Goal: Transaction & Acquisition: Book appointment/travel/reservation

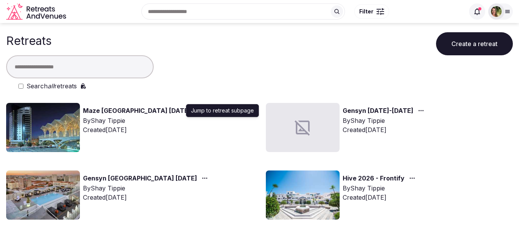
click at [195, 111] on icon "button" at bounding box center [198, 111] width 6 height 6
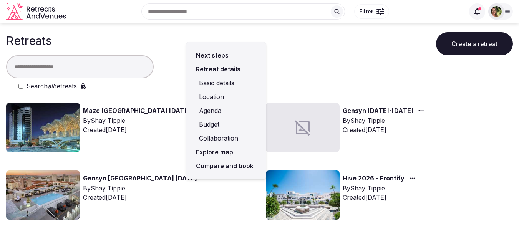
click at [221, 168] on link "Compare and book" at bounding box center [226, 166] width 67 height 14
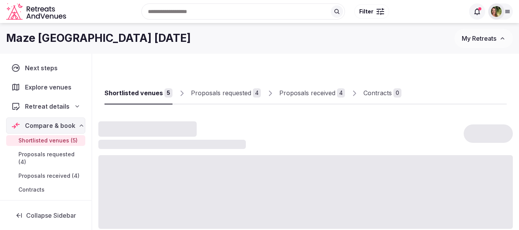
click at [288, 93] on div "Proposals received" at bounding box center [307, 92] width 56 height 9
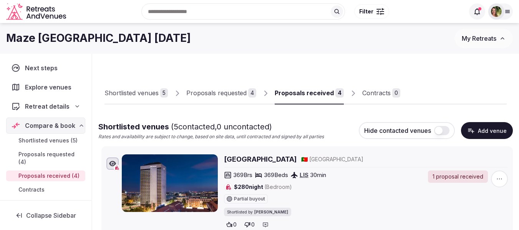
click at [304, 92] on div "Proposals received" at bounding box center [304, 92] width 59 height 9
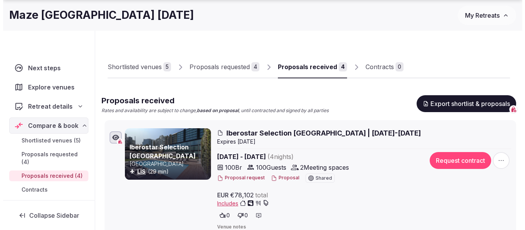
scroll to position [38, 0]
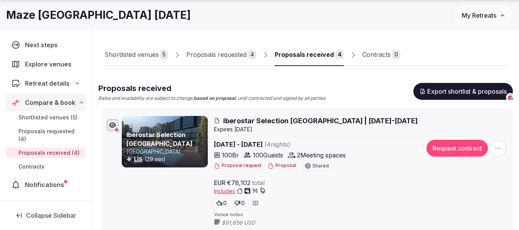
click at [284, 166] on button "Proposal" at bounding box center [282, 166] width 28 height 7
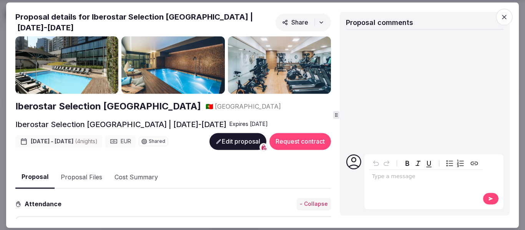
click at [85, 169] on button "Proposal Files" at bounding box center [82, 177] width 54 height 22
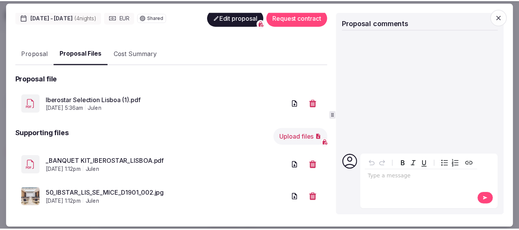
scroll to position [128, 0]
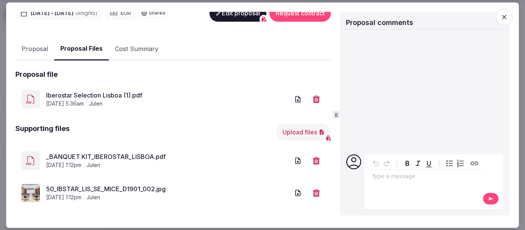
click at [122, 185] on link "50_IBSTAR_LIS_SE_MICE_D1901_002.jpg" at bounding box center [167, 189] width 243 height 9
click at [108, 91] on link "Iberostar Selection Lisboa (1).pdf" at bounding box center [167, 95] width 243 height 9
click at [506, 19] on icon "button" at bounding box center [504, 17] width 5 height 5
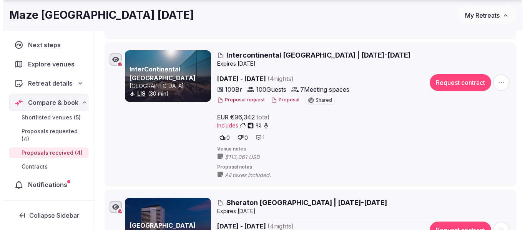
scroll to position [346, 0]
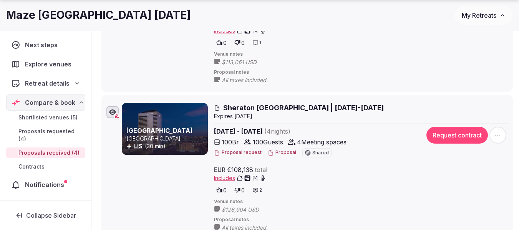
click at [278, 153] on button "Proposal" at bounding box center [282, 153] width 28 height 7
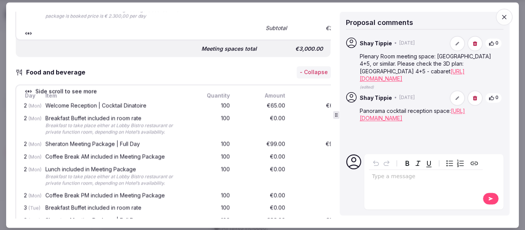
scroll to position [653, 0]
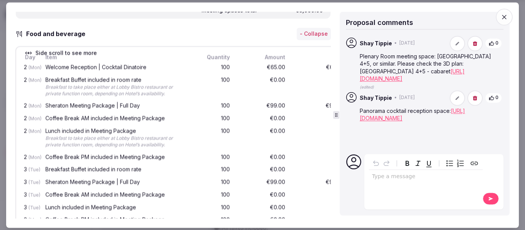
click at [503, 18] on icon "button" at bounding box center [504, 17] width 5 height 5
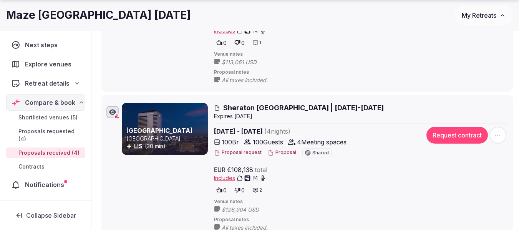
click at [281, 150] on button "Proposal" at bounding box center [282, 153] width 28 height 7
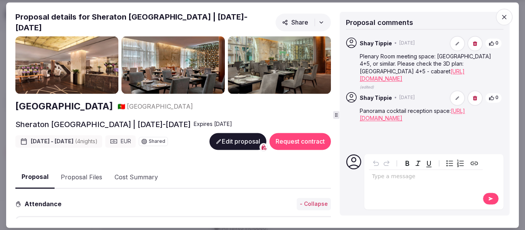
click at [81, 171] on button "Proposal Files" at bounding box center [82, 177] width 54 height 22
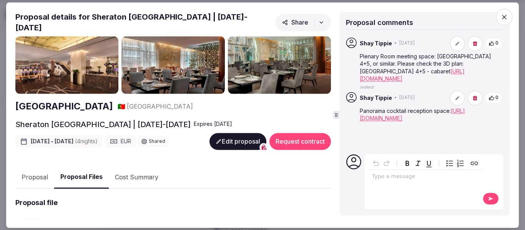
scroll to position [154, 0]
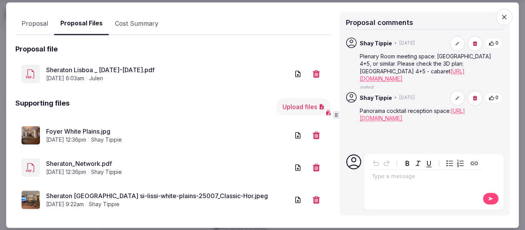
click at [106, 66] on link "Sheraton Lisboa _ [DATE]-[DATE].pdf" at bounding box center [167, 70] width 243 height 9
click at [505, 16] on icon "button" at bounding box center [504, 17] width 5 height 5
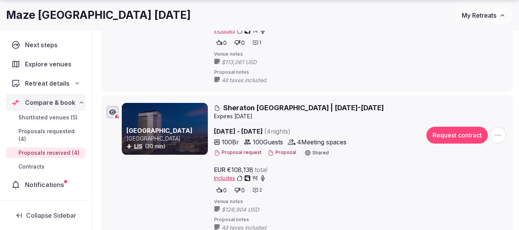
click at [284, 155] on button "Proposal" at bounding box center [282, 153] width 28 height 7
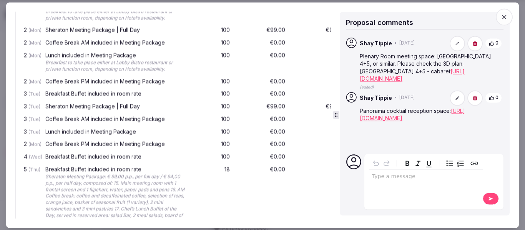
scroll to position [730, 0]
